Goal: Information Seeking & Learning: Learn about a topic

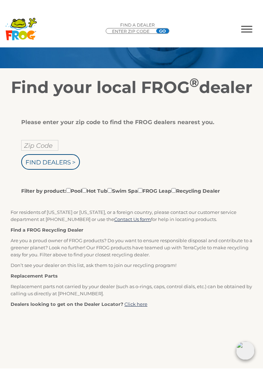
scroll to position [82, 0]
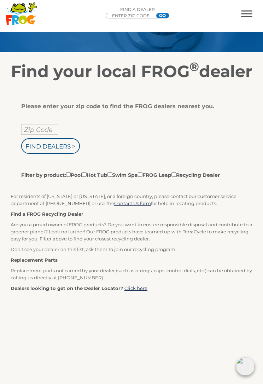
click at [44, 135] on input "Zip Code" at bounding box center [39, 129] width 37 height 11
type input "77450"
click at [51, 154] on input "Find Dealers >" at bounding box center [50, 146] width 59 height 16
click at [63, 154] on input "Find Dealers >" at bounding box center [50, 146] width 59 height 16
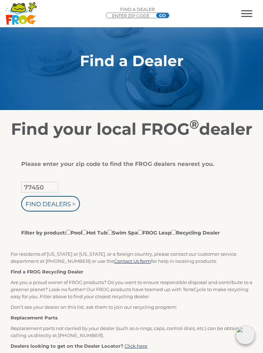
scroll to position [0, 0]
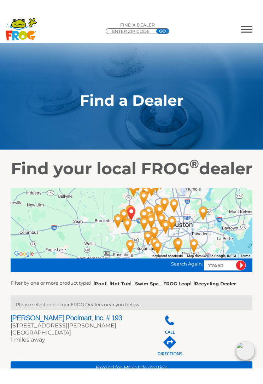
scroll to position [1, 0]
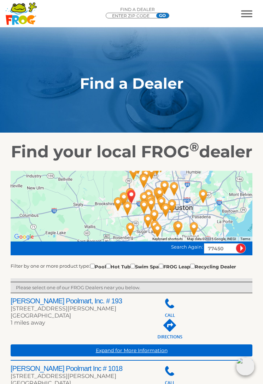
click at [248, 11] on span "MENU" at bounding box center [246, 10] width 11 height 1
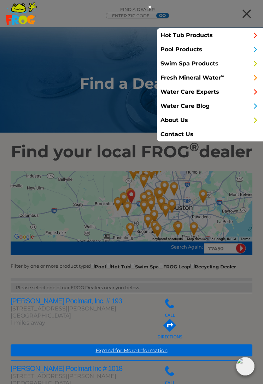
click at [198, 53] on link "Pool Products" at bounding box center [210, 49] width 106 height 14
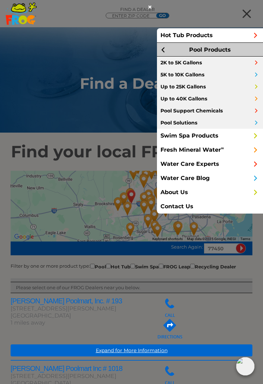
click at [202, 100] on link "Up to 40K Gallons" at bounding box center [210, 99] width 106 height 12
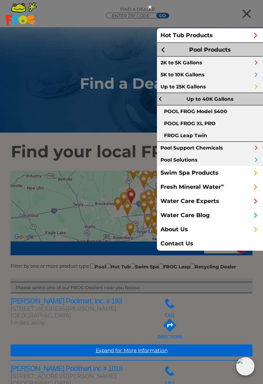
click at [223, 111] on link "POOL FROG Model 5400" at bounding box center [210, 111] width 106 height 12
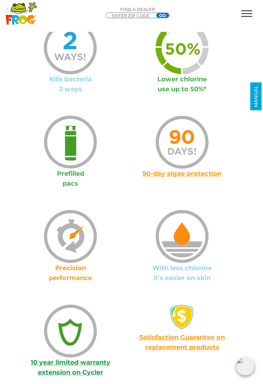
scroll to position [795, 0]
